Goal: Find specific page/section: Find specific page/section

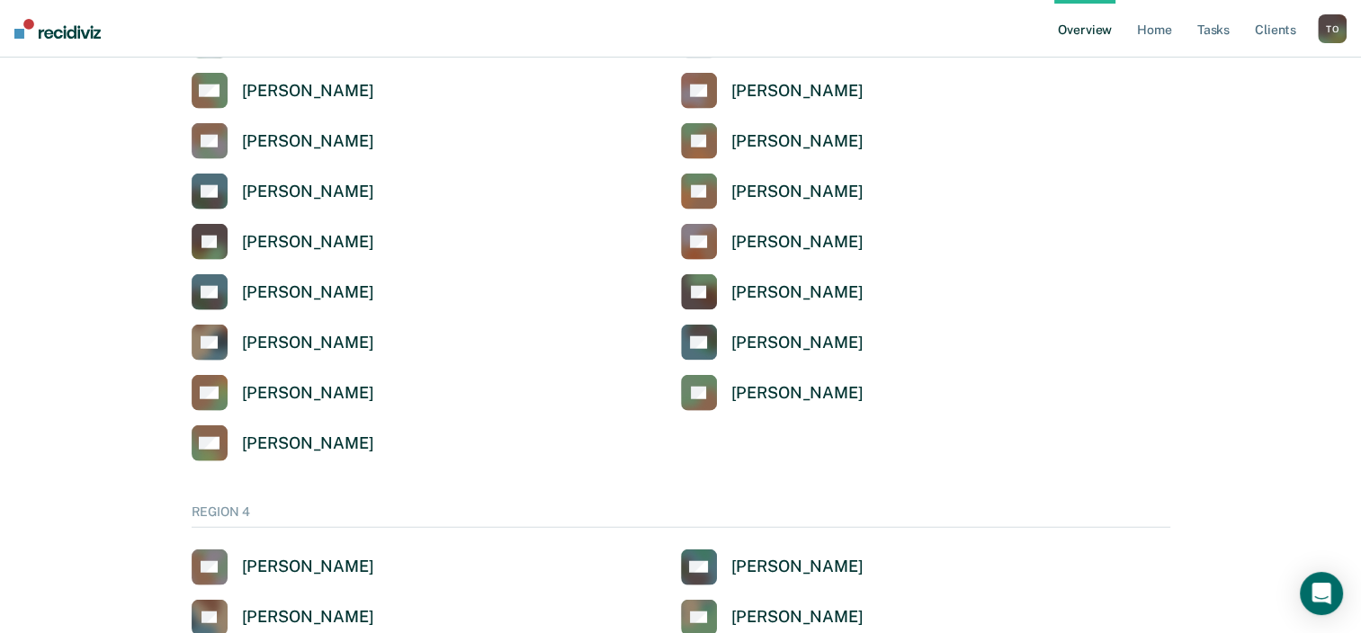
scroll to position [4498, 0]
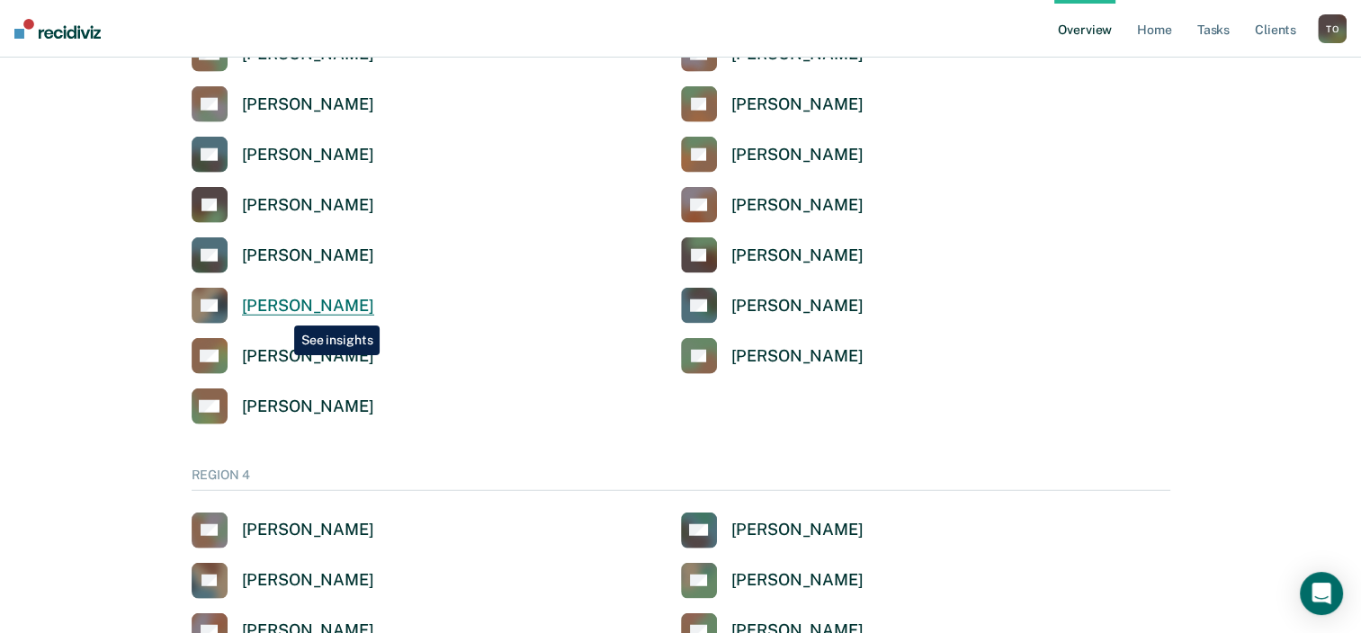
click at [281, 312] on div "Taofeeq Olanipekun" at bounding box center [308, 306] width 132 height 21
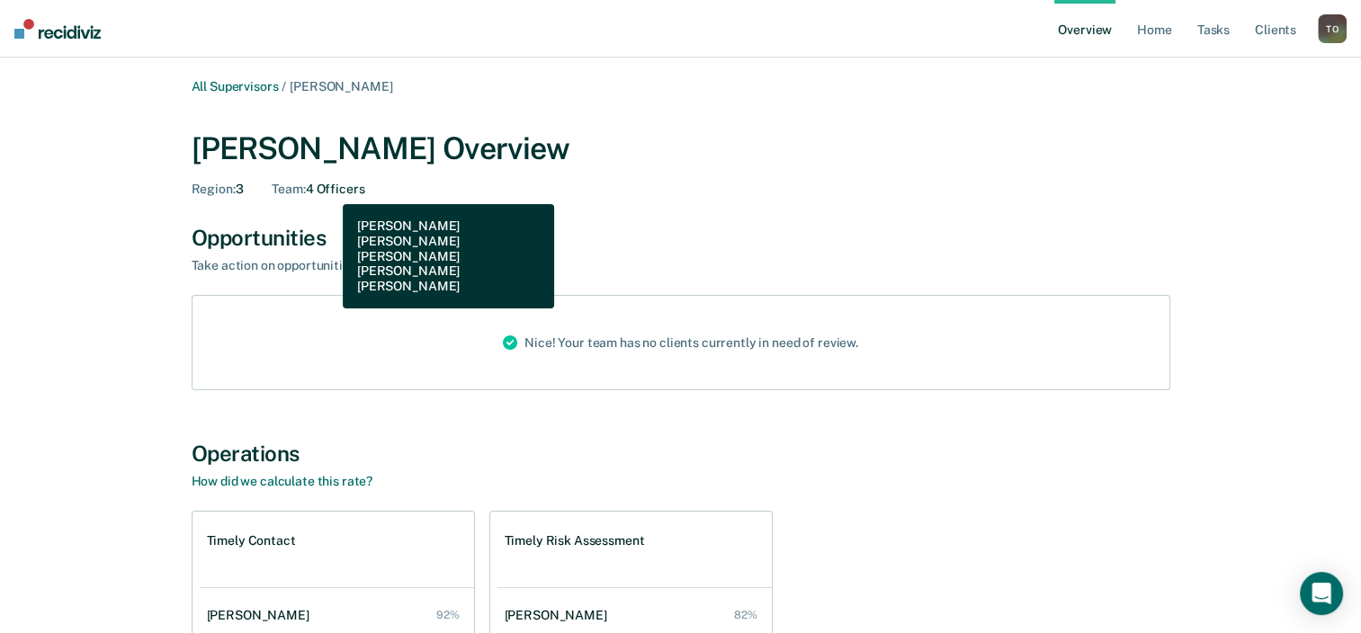
click at [329, 191] on div "Team : 4 Officers" at bounding box center [318, 189] width 93 height 15
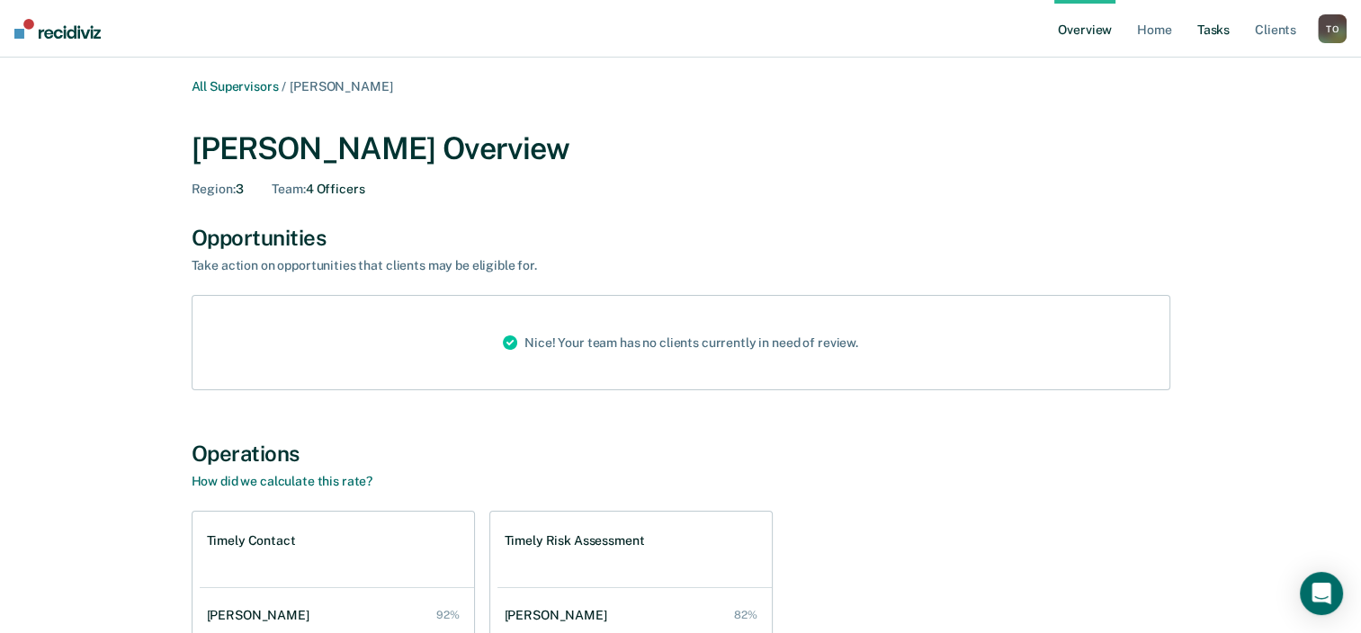
click at [1206, 31] on link "Tasks" at bounding box center [1214, 29] width 40 height 58
